Goal: Task Accomplishment & Management: Manage account settings

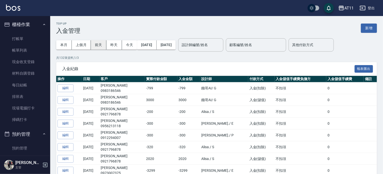
scroll to position [218, 0]
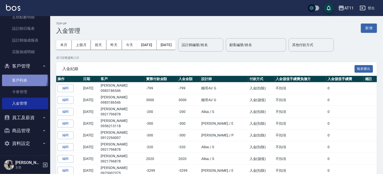
click at [23, 78] on link "客戶列表" at bounding box center [25, 81] width 46 height 12
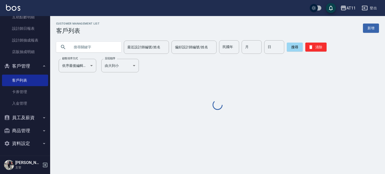
click at [112, 48] on input "text" at bounding box center [93, 47] width 47 height 14
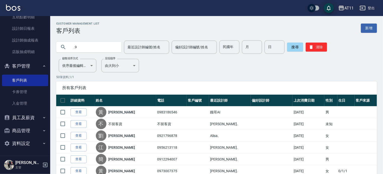
type input "."
type input "0920577513"
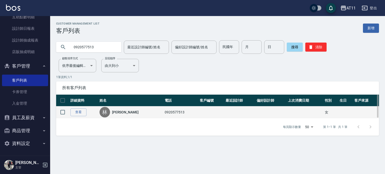
click at [108, 115] on div "林" at bounding box center [105, 112] width 11 height 11
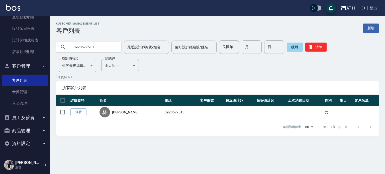
drag, startPoint x: 70, startPoint y: 112, endPoint x: 74, endPoint y: 112, distance: 4.3
click at [70, 112] on link "查看" at bounding box center [78, 113] width 16 height 8
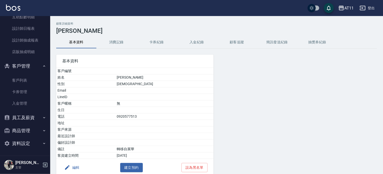
click at [199, 35] on div "顧客詳細資料 [PERSON_NAME]資料 消費記錄 卡券紀錄 入金紀錄 顧客追蹤 簡訊發送紀錄 抽獎券紀錄 基本資料 客戶編號 姓名 [PERSON_NA…" at bounding box center [216, 107] width 333 height 170
click at [204, 44] on button "入金紀錄" at bounding box center [197, 42] width 40 height 12
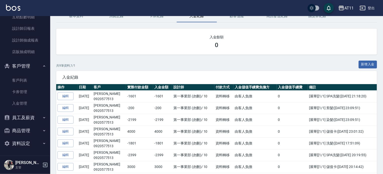
scroll to position [50, 0]
